Goal: Find specific page/section: Find specific page/section

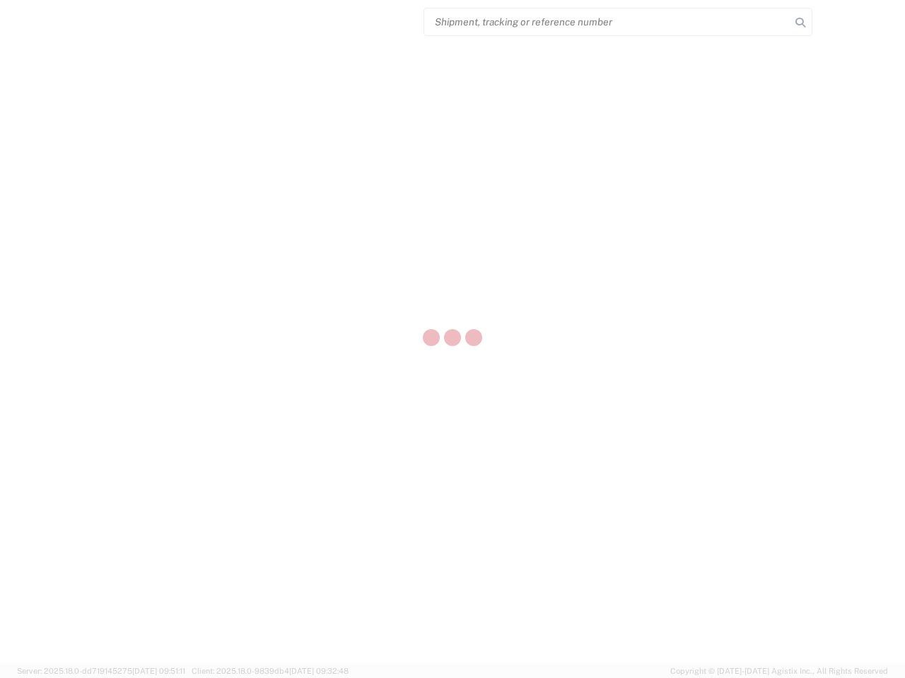
select select "US"
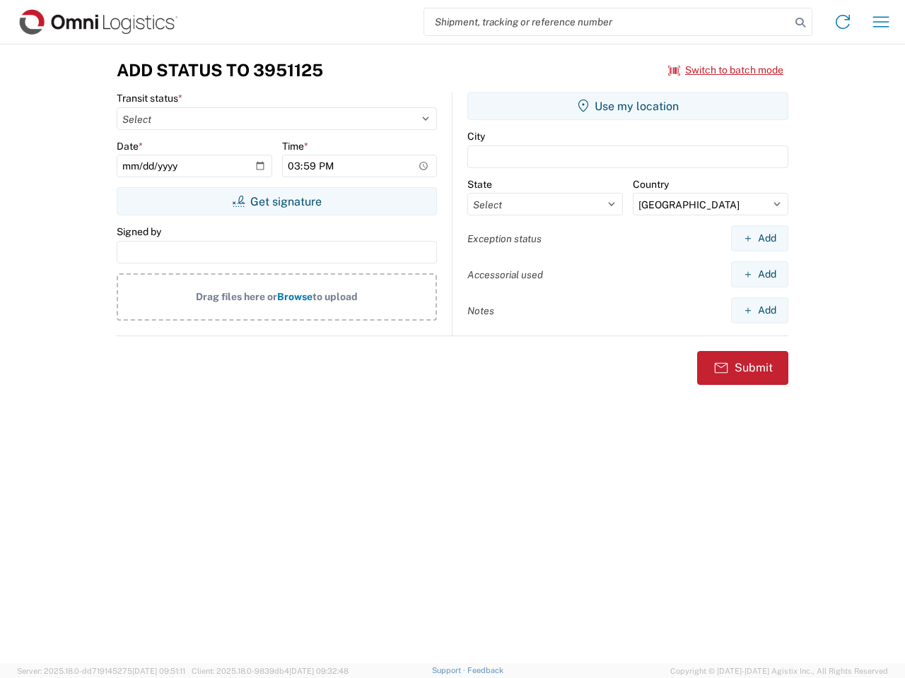
click at [607, 22] on input "search" at bounding box center [607, 21] width 366 height 27
click at [800, 23] on icon at bounding box center [800, 23] width 20 height 20
click at [842, 22] on icon at bounding box center [842, 22] width 23 height 23
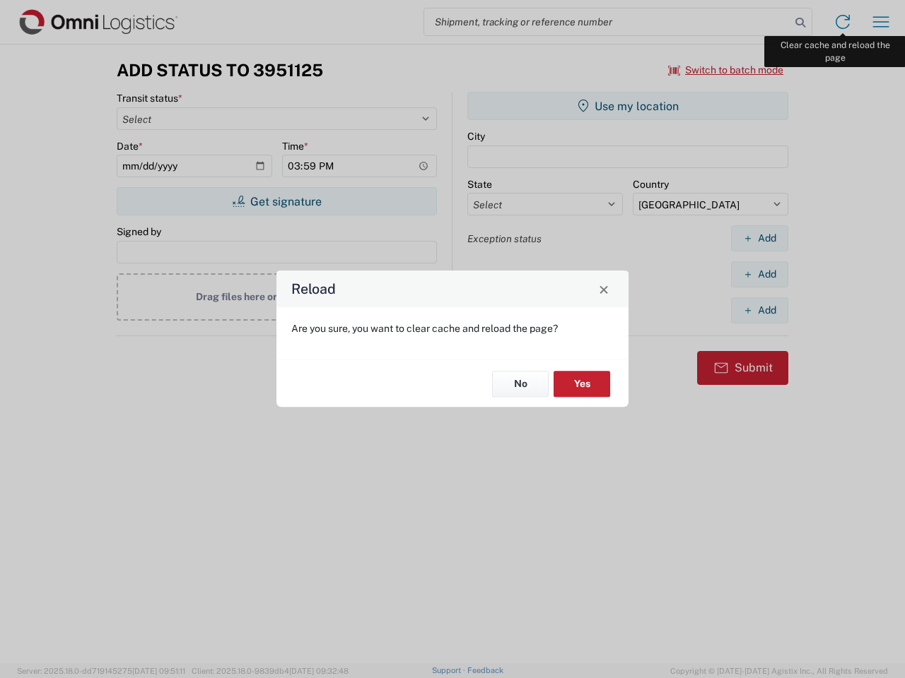
click at [881, 22] on div "Reload Are you sure, you want to clear cache and reload the page? No Yes" at bounding box center [452, 339] width 905 height 678
click at [726, 70] on div "Reload Are you sure, you want to clear cache and reload the page? No Yes" at bounding box center [452, 339] width 905 height 678
click at [276, 201] on div "Reload Are you sure, you want to clear cache and reload the page? No Yes" at bounding box center [452, 339] width 905 height 678
click at [628, 106] on div "Reload Are you sure, you want to clear cache and reload the page? No Yes" at bounding box center [452, 339] width 905 height 678
click at [759, 238] on div "Reload Are you sure, you want to clear cache and reload the page? No Yes" at bounding box center [452, 339] width 905 height 678
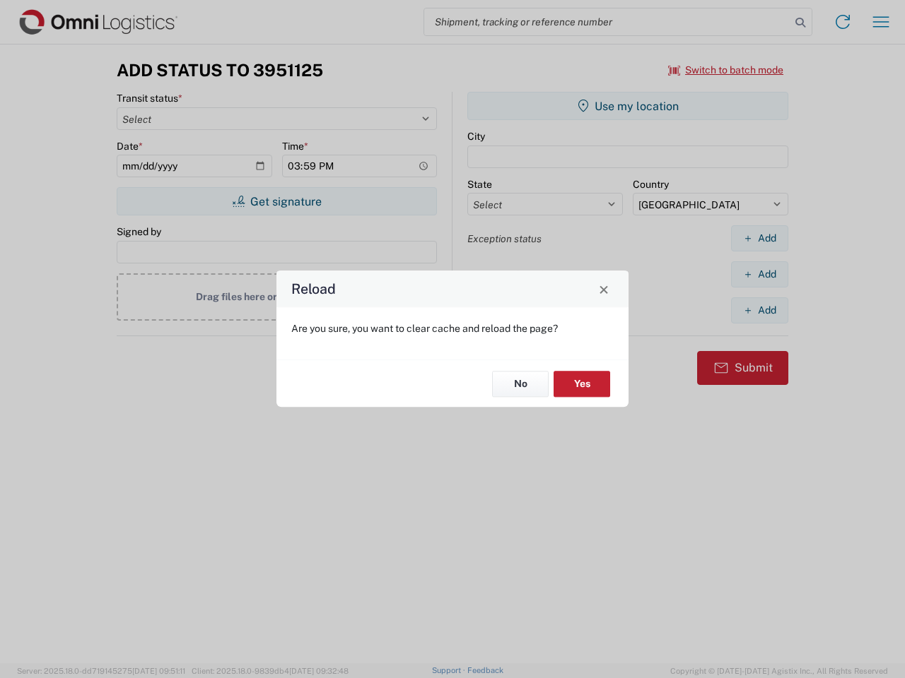
click at [759, 274] on div "Reload Are you sure, you want to clear cache and reload the page? No Yes" at bounding box center [452, 339] width 905 height 678
click at [759, 310] on div "Reload Are you sure, you want to clear cache and reload the page? No Yes" at bounding box center [452, 339] width 905 height 678
